Goal: Navigation & Orientation: Go to known website

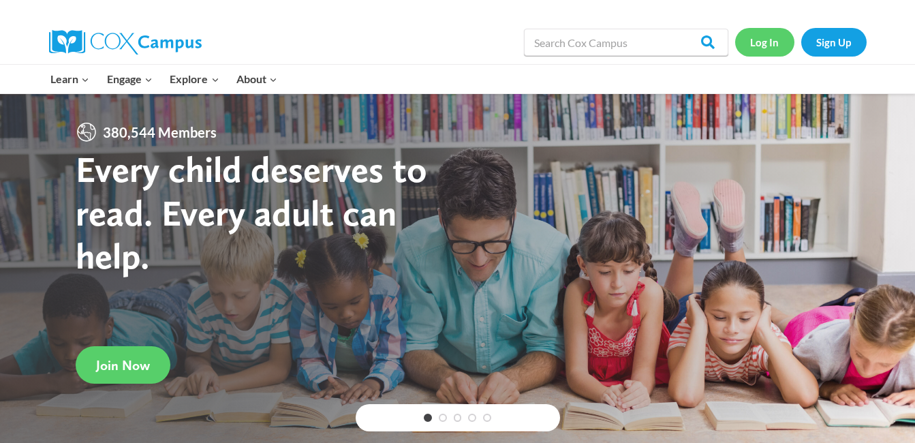
click at [763, 49] on link "Log In" at bounding box center [764, 42] width 59 height 28
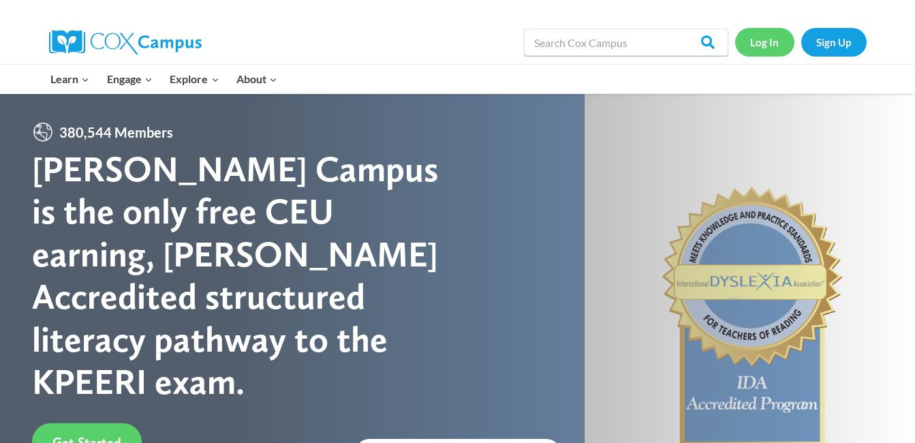
click at [776, 42] on link "Log In" at bounding box center [764, 42] width 59 height 28
